Goal: Task Accomplishment & Management: Complete application form

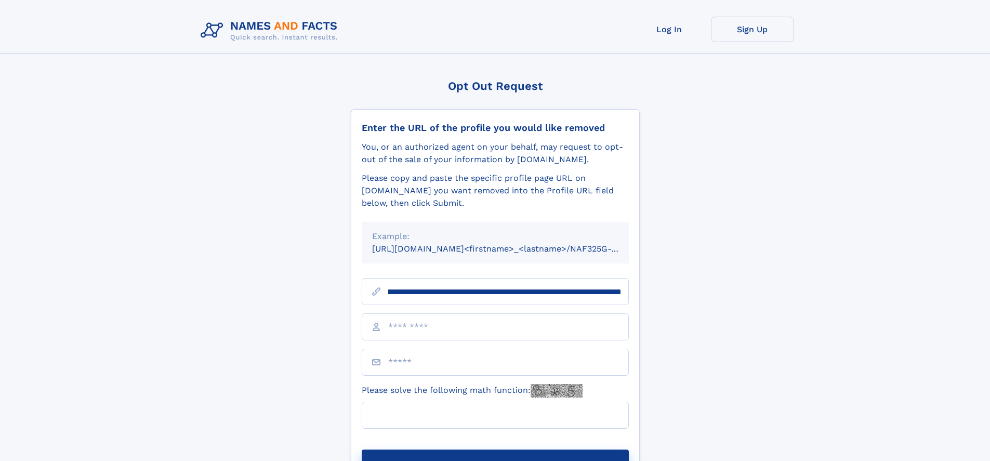
scroll to position [0, 106]
type input "**********"
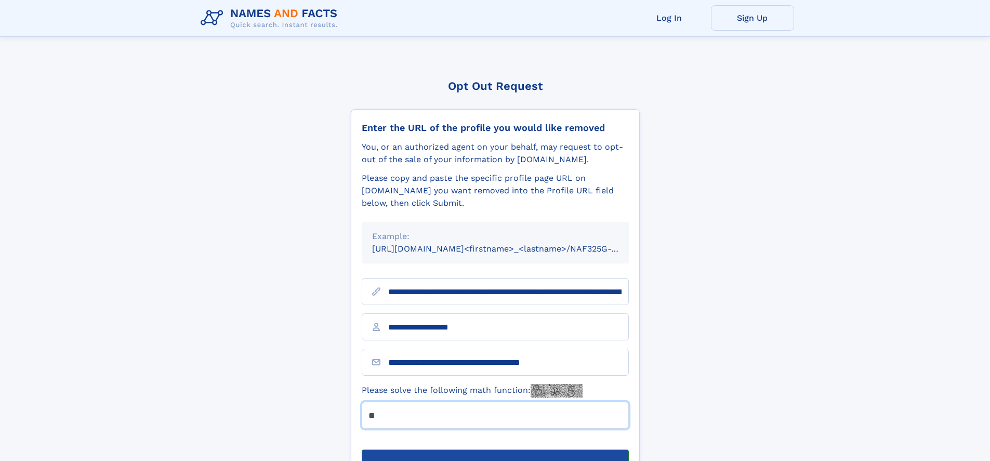
type input "**"
click at [495, 449] on button "Submit Opt Out Request" at bounding box center [495, 465] width 267 height 33
